Goal: Navigation & Orientation: Find specific page/section

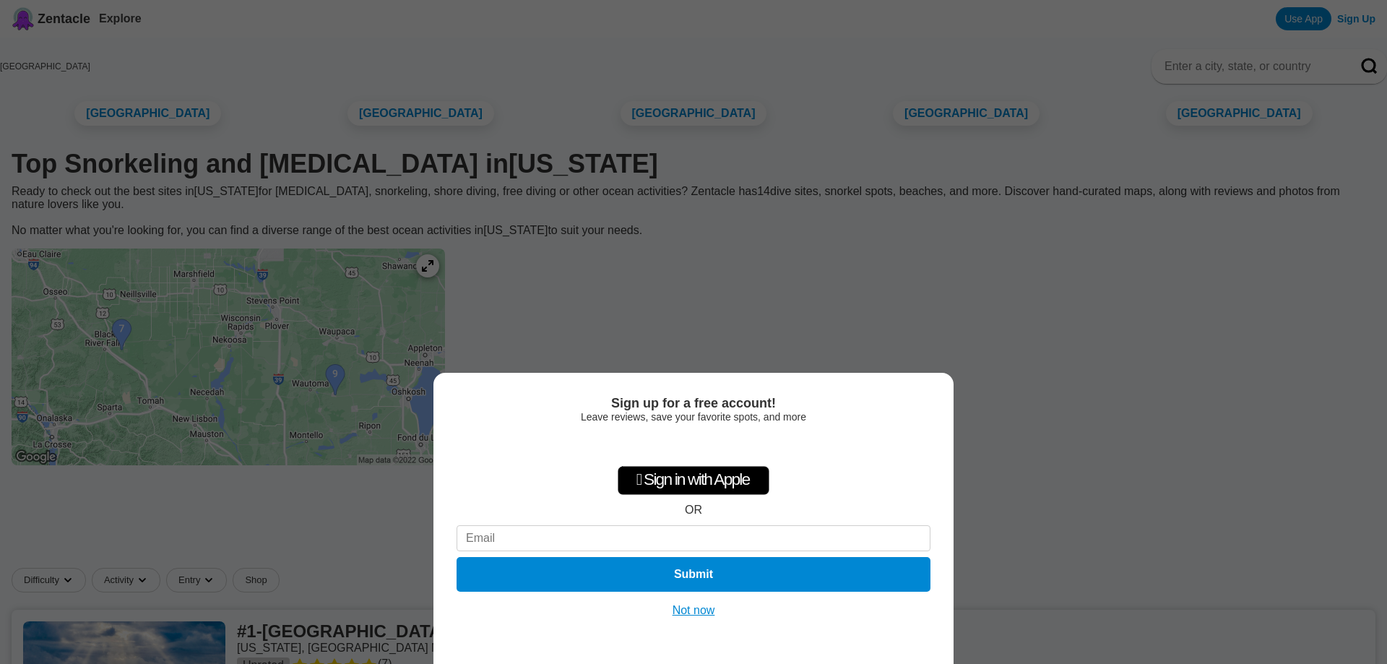
click at [698, 613] on button "Not now" at bounding box center [693, 610] width 51 height 14
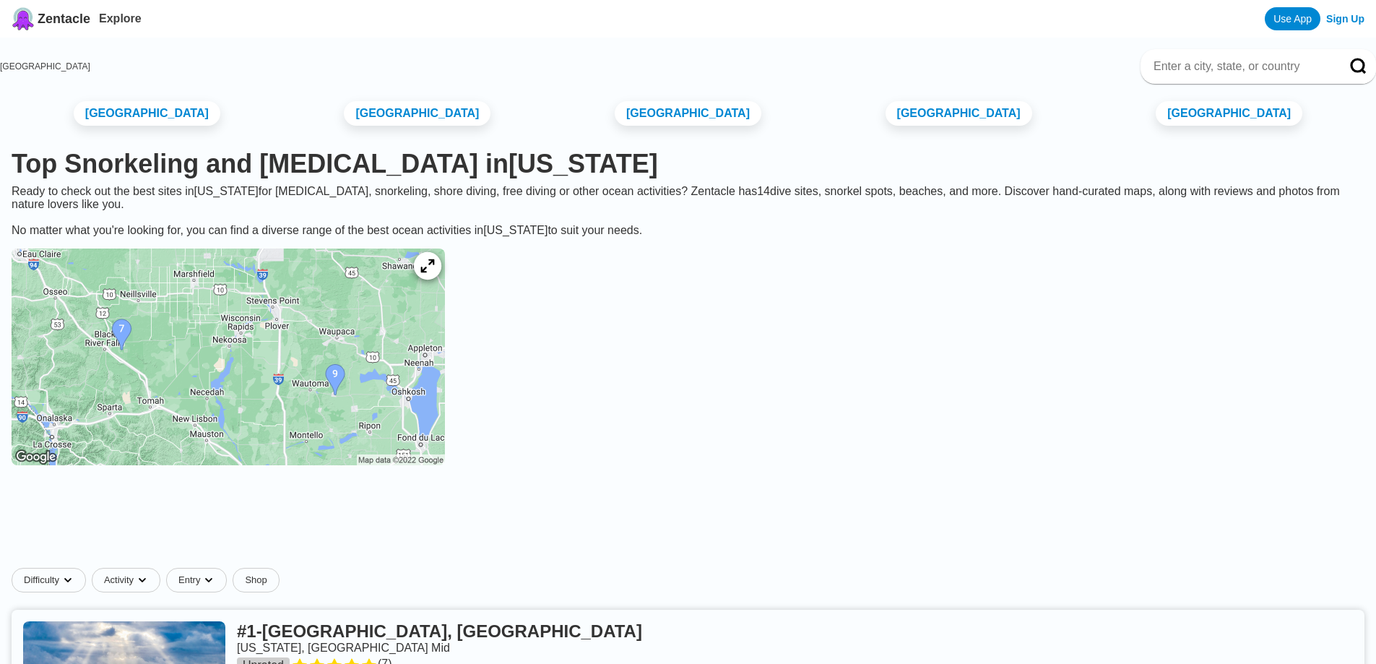
click at [434, 273] on icon at bounding box center [427, 266] width 14 height 14
